Goal: Check status: Check status

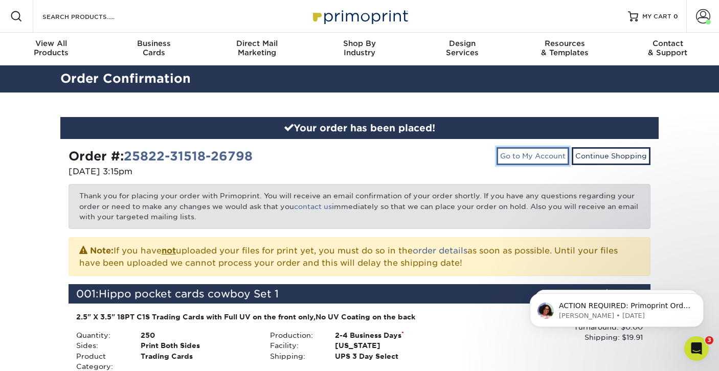
click at [531, 158] on link "Go to My Account" at bounding box center [533, 155] width 73 height 17
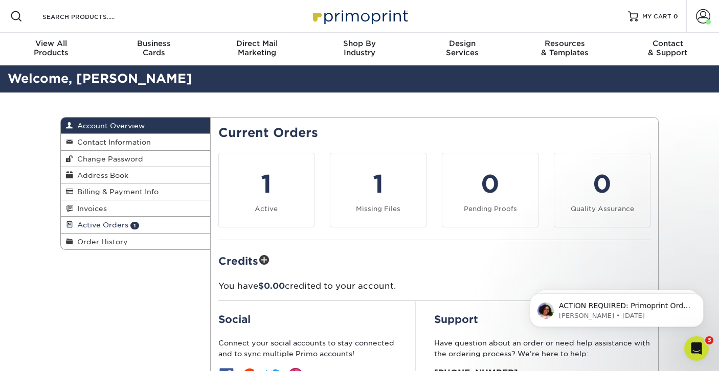
click at [110, 227] on span "Active Orders" at bounding box center [100, 225] width 55 height 8
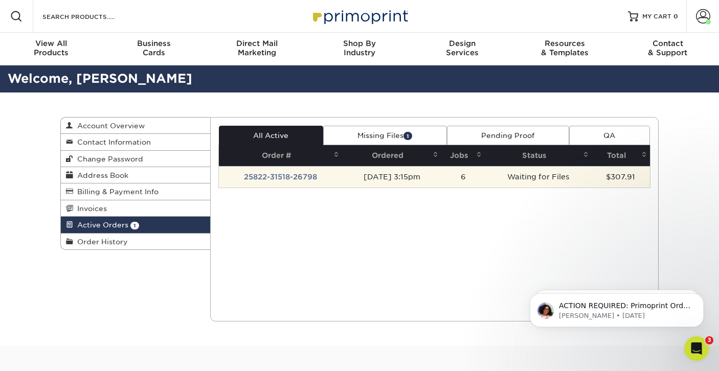
click at [275, 175] on td "25822-31518-26798" at bounding box center [281, 176] width 124 height 21
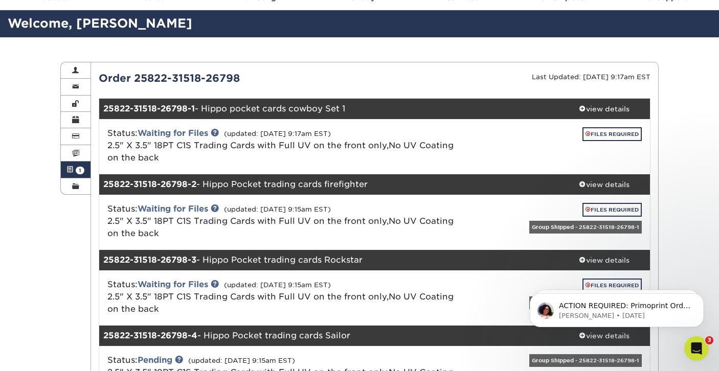
scroll to position [52, 0]
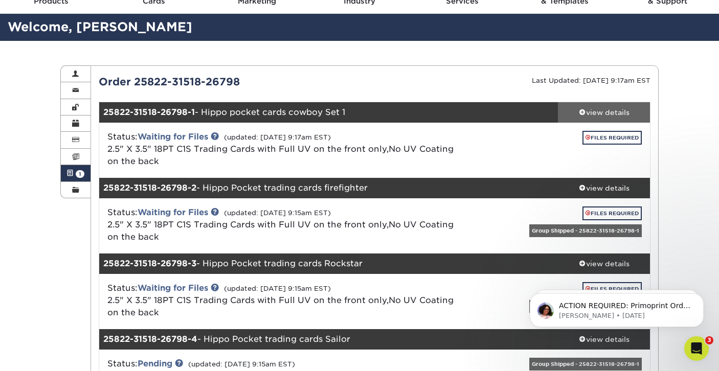
click at [582, 113] on span at bounding box center [582, 111] width 7 height 7
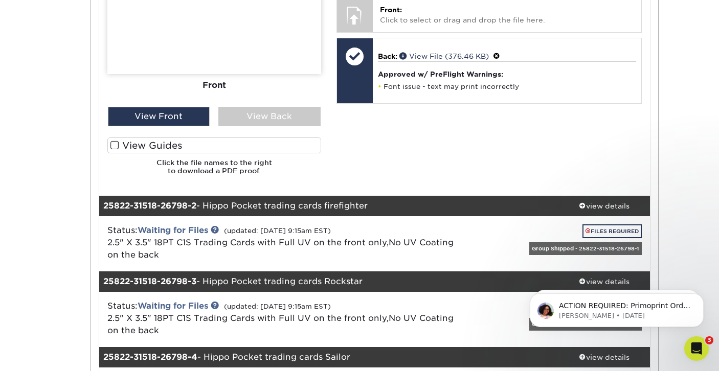
scroll to position [539, 0]
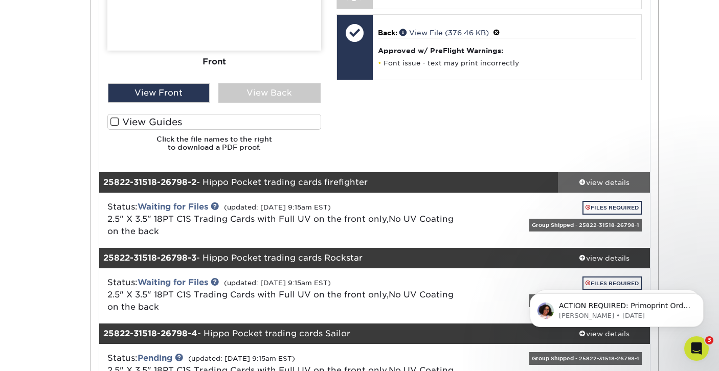
click at [582, 183] on span at bounding box center [582, 181] width 7 height 7
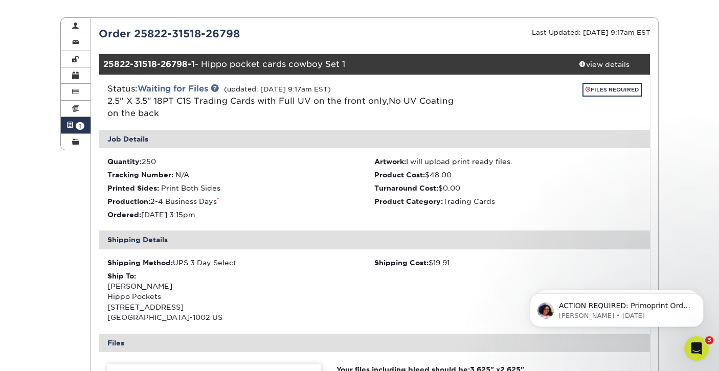
scroll to position [93, 0]
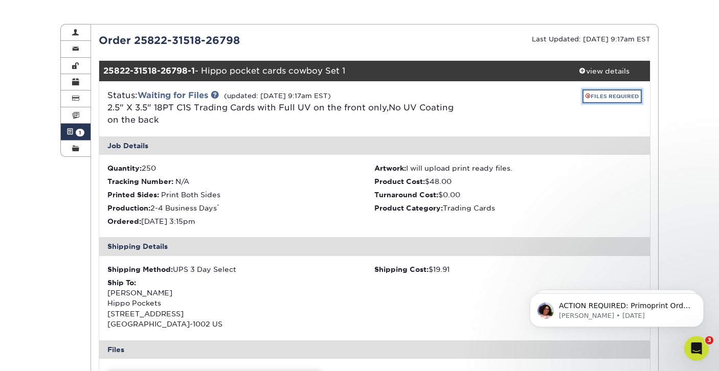
click at [603, 97] on link "FILES REQUIRED" at bounding box center [612, 97] width 59 height 14
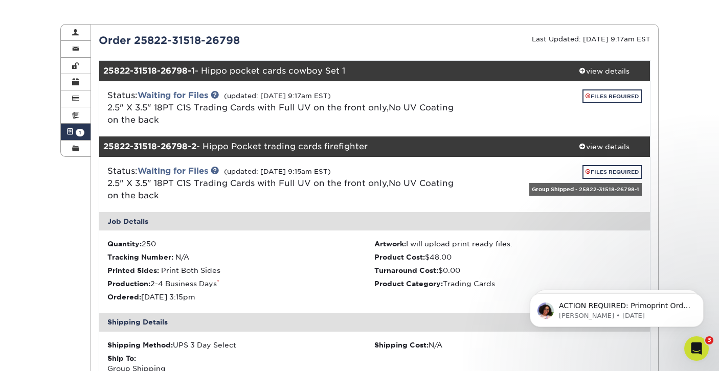
click at [226, 71] on div "25822-31518-26798-1 - Hippo pocket cards cowboy Set 1" at bounding box center [328, 71] width 459 height 20
click at [600, 96] on link "FILES REQUIRED" at bounding box center [612, 97] width 59 height 14
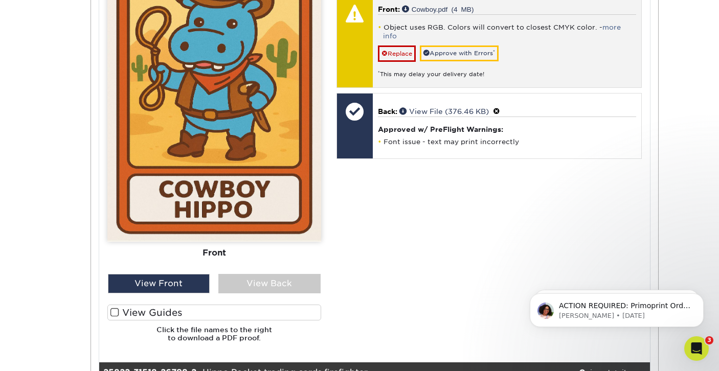
scroll to position [520, 0]
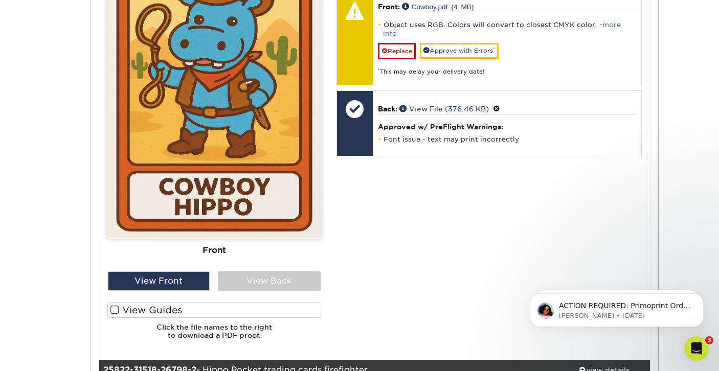
click at [114, 310] on span at bounding box center [115, 310] width 9 height 10
click at [0, 0] on input "View Guides" at bounding box center [0, 0] width 0 height 0
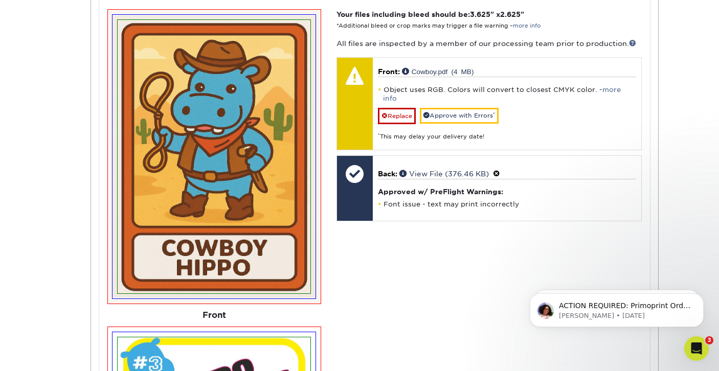
scroll to position [456, 0]
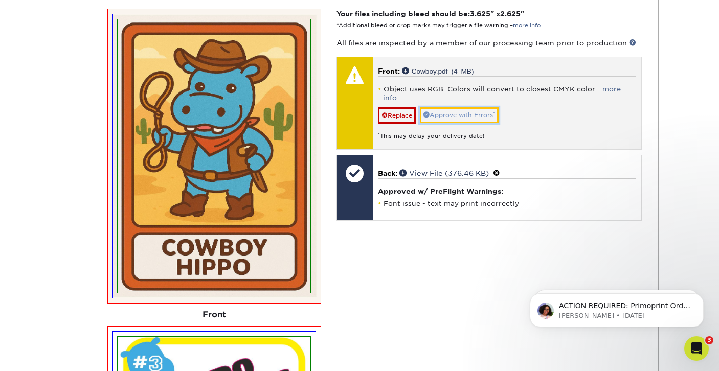
click at [465, 108] on link "Approve with Errors *" at bounding box center [459, 115] width 79 height 16
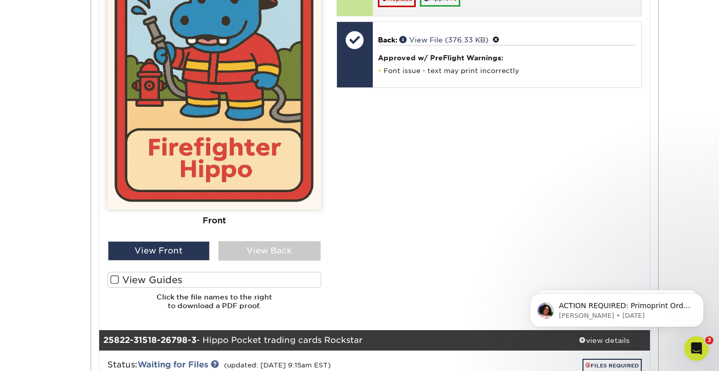
scroll to position [1554, 0]
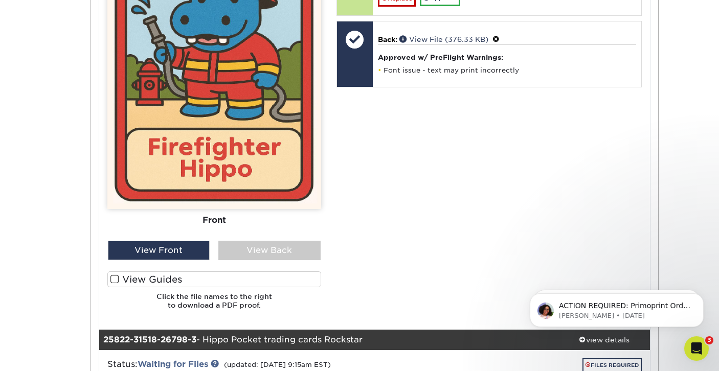
click at [113, 277] on span at bounding box center [115, 280] width 9 height 10
click at [0, 0] on input "View Guides" at bounding box center [0, 0] width 0 height 0
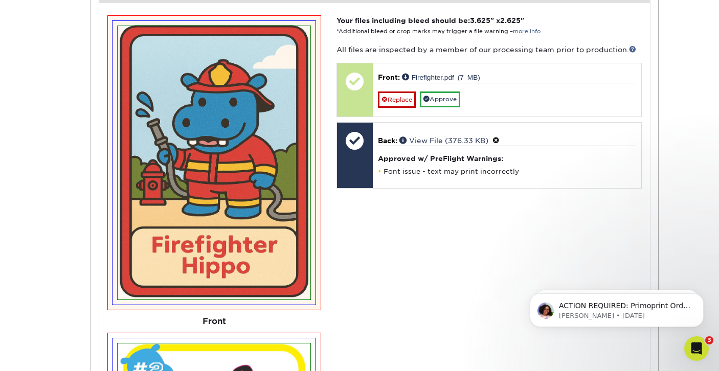
scroll to position [1456, 0]
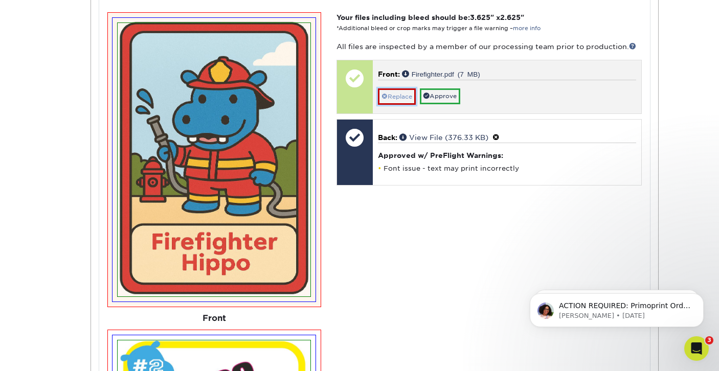
click at [402, 97] on link "Replace" at bounding box center [397, 97] width 38 height 16
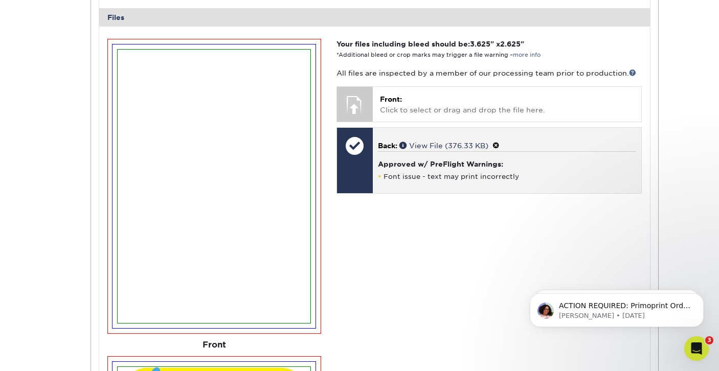
scroll to position [1423, 0]
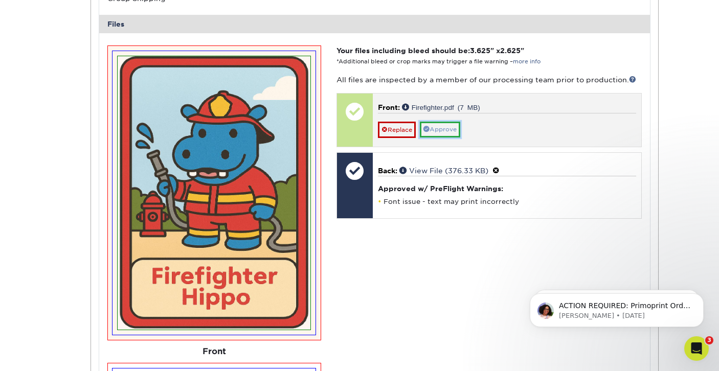
click at [445, 128] on link "Approve" at bounding box center [440, 130] width 40 height 16
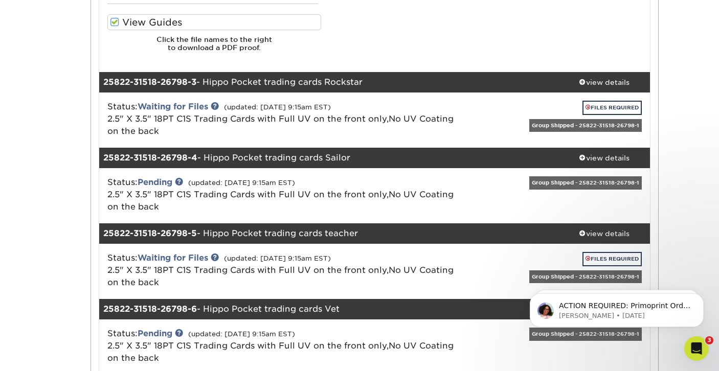
scroll to position [2119, 0]
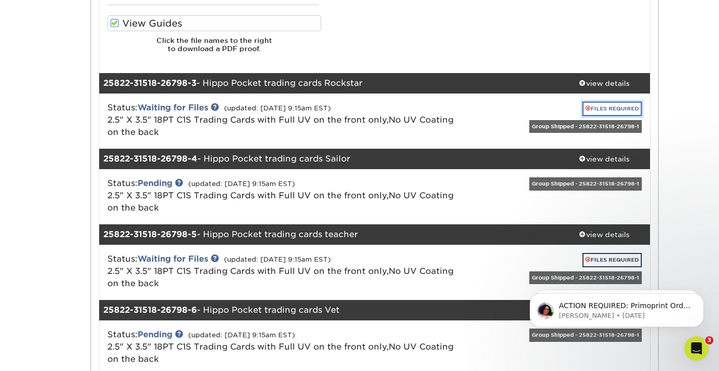
click at [601, 113] on link "FILES REQUIRED" at bounding box center [612, 109] width 59 height 14
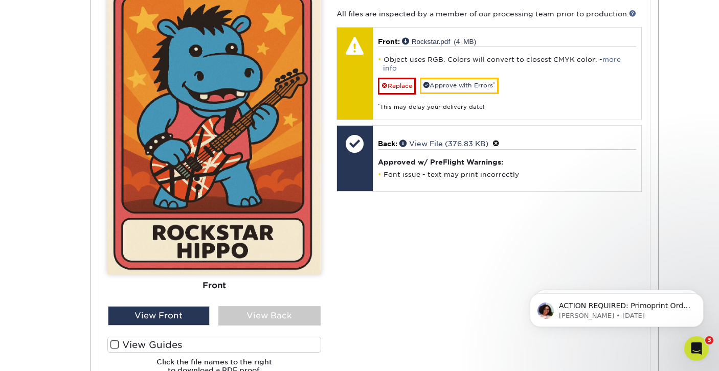
scroll to position [2505, 0]
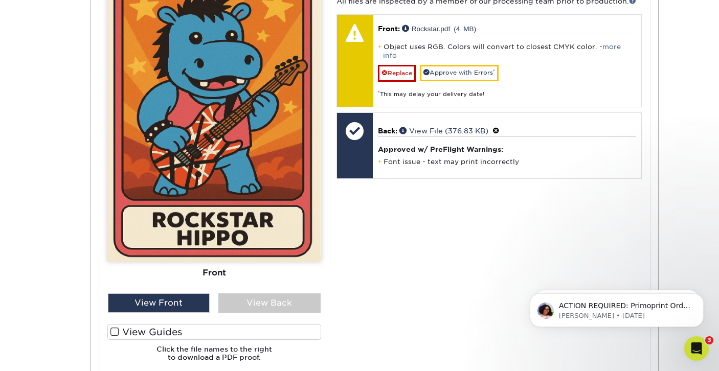
click at [115, 332] on span at bounding box center [115, 332] width 9 height 10
click at [0, 0] on input "View Guides" at bounding box center [0, 0] width 0 height 0
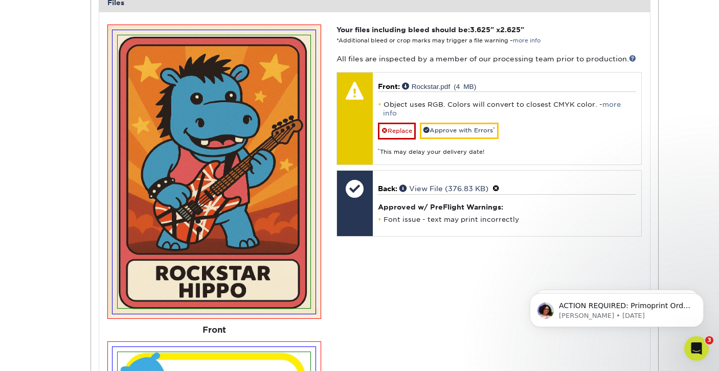
scroll to position [2449, 0]
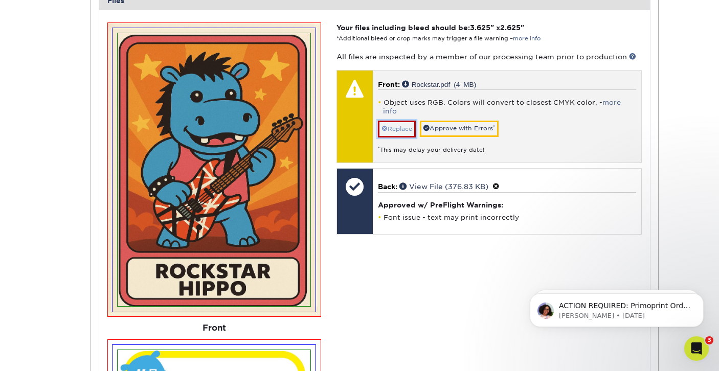
click at [396, 121] on link "Replace" at bounding box center [397, 129] width 38 height 16
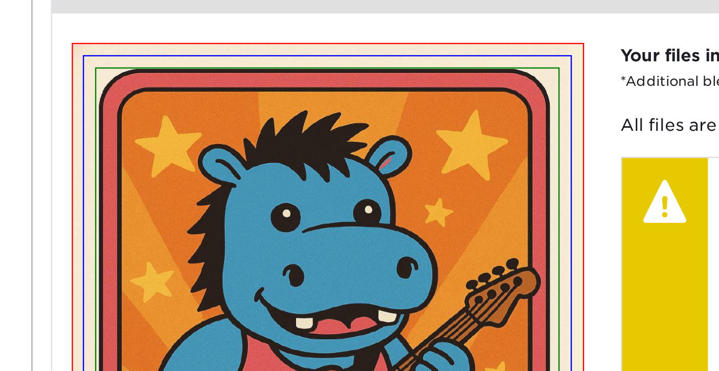
scroll to position [2451, 0]
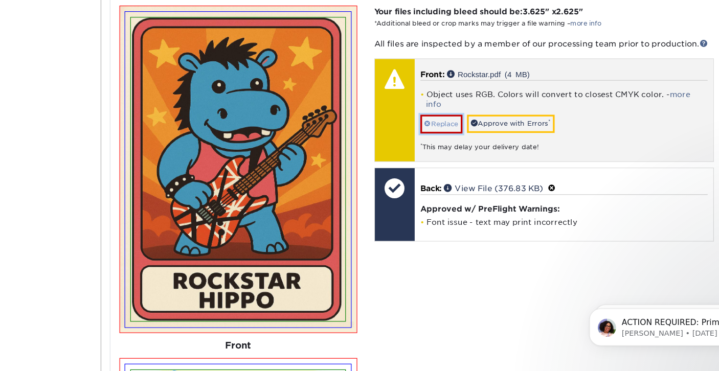
click at [405, 120] on link "Replace" at bounding box center [397, 127] width 38 height 16
click at [405, 167] on div "Back: View File (376.83 KB) Approved w/ PreFlight Warnings: Font issue - text m…" at bounding box center [507, 199] width 269 height 65
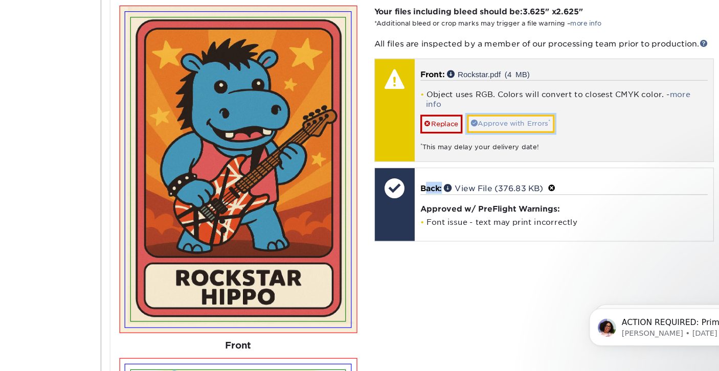
click at [460, 119] on link "Approve with Errors *" at bounding box center [459, 127] width 79 height 16
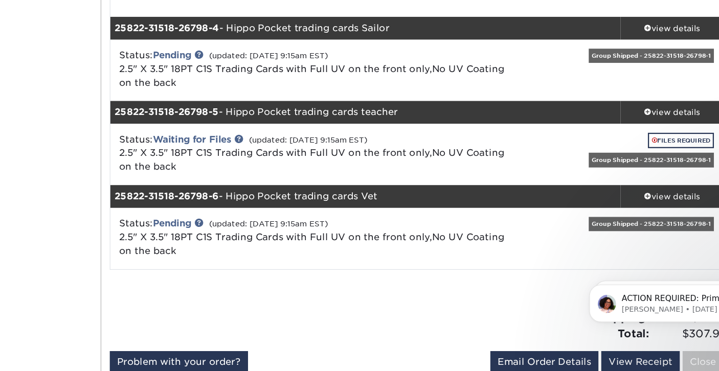
scroll to position [3146, 0]
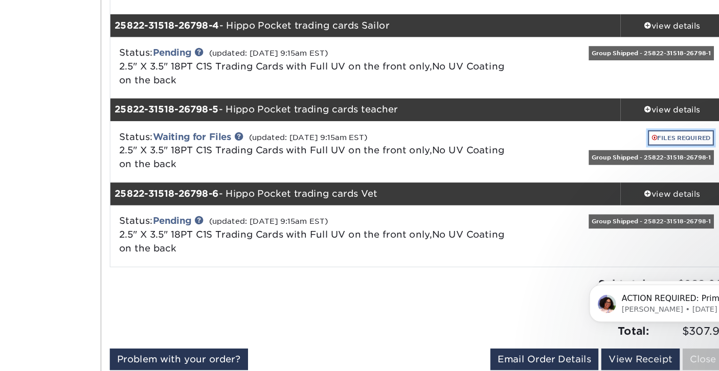
click at [597, 160] on link "FILES REQUIRED" at bounding box center [612, 161] width 59 height 14
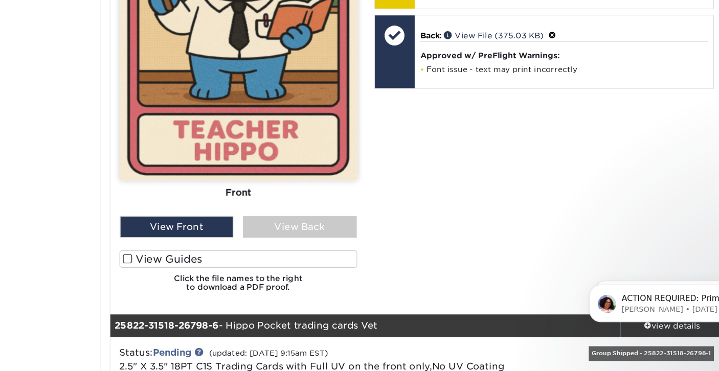
scroll to position [3648, 0]
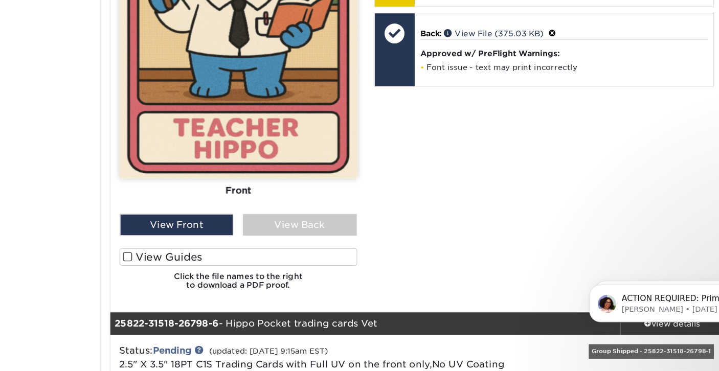
click at [114, 267] on span at bounding box center [115, 269] width 9 height 10
click at [0, 0] on input "View Guides" at bounding box center [0, 0] width 0 height 0
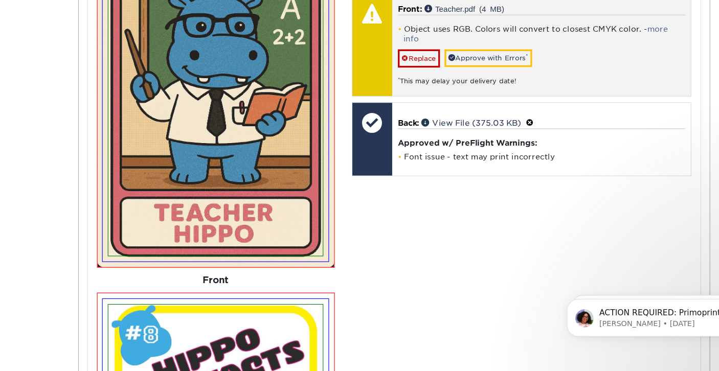
scroll to position [3566, 0]
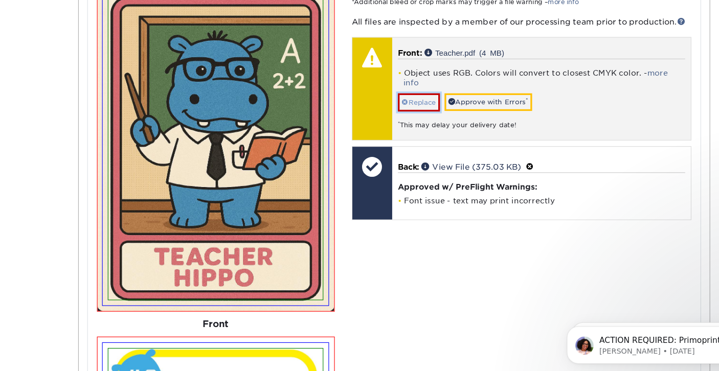
click at [400, 84] on link "Replace" at bounding box center [397, 92] width 38 height 16
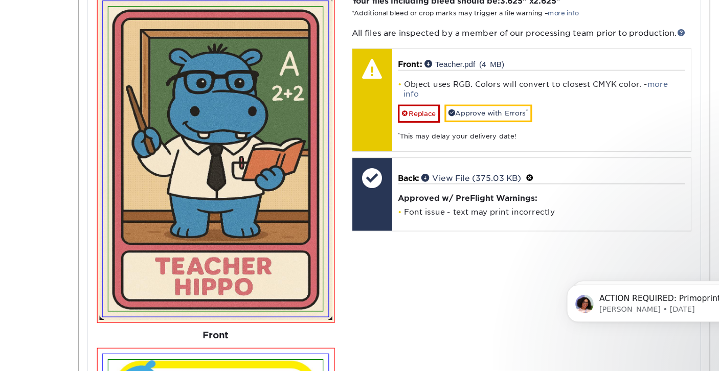
scroll to position [3519, 0]
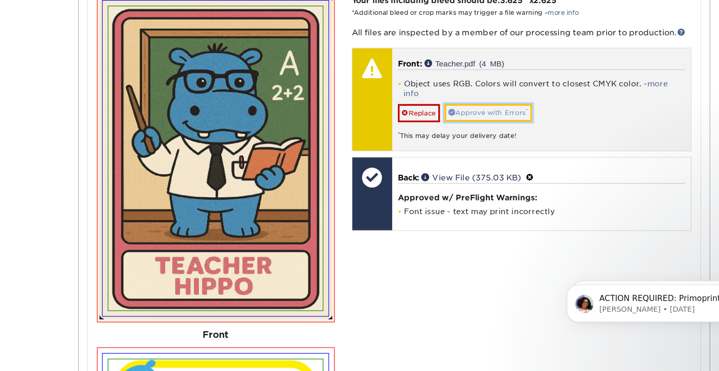
click at [452, 131] on link "Approve with Errors *" at bounding box center [459, 139] width 79 height 16
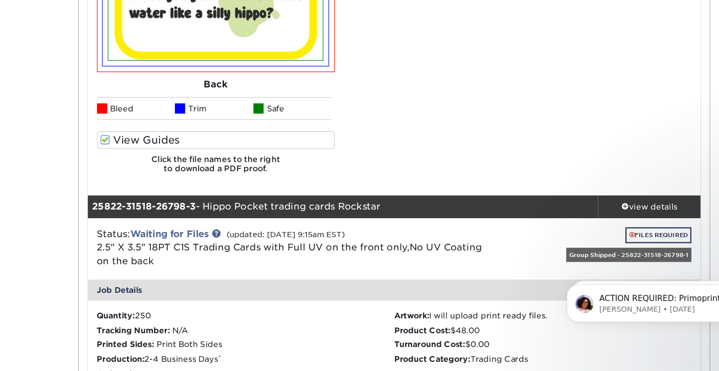
scroll to position [1982, 0]
